Goal: Entertainment & Leisure: Consume media (video, audio)

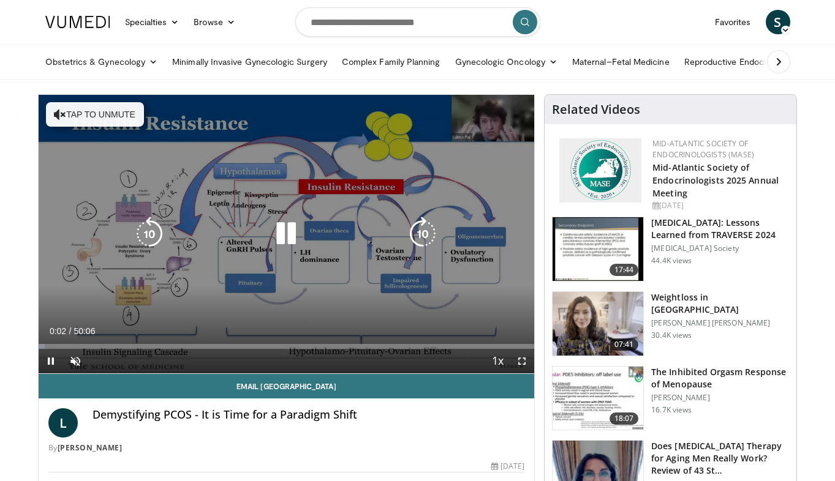
click at [290, 296] on div "10 seconds Tap to unmute" at bounding box center [287, 234] width 496 height 279
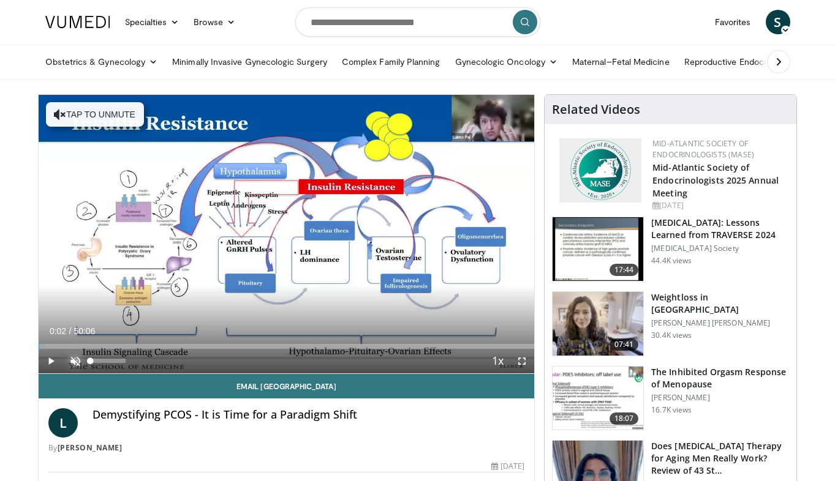
click at [78, 358] on span "Video Player" at bounding box center [75, 361] width 24 height 24
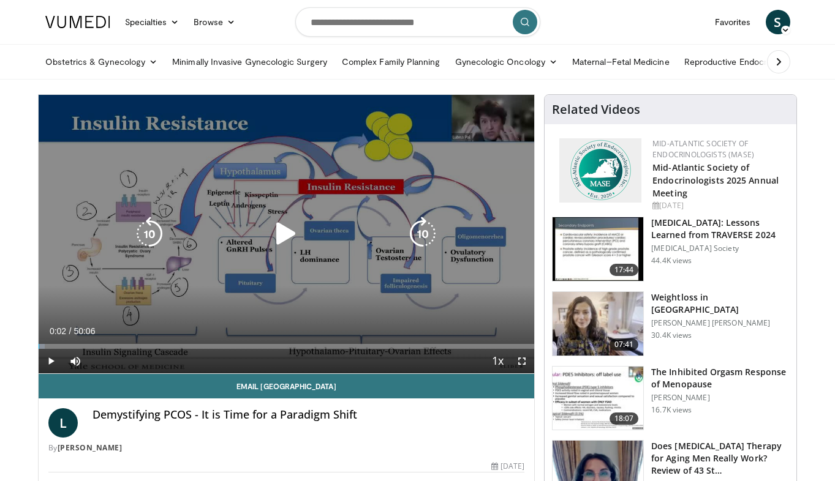
click at [290, 232] on icon "Video Player" at bounding box center [286, 234] width 34 height 34
click at [288, 235] on icon "Video Player" at bounding box center [286, 234] width 34 height 34
